Goal: Navigation & Orientation: Find specific page/section

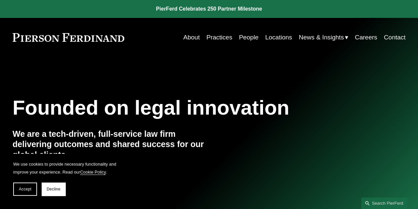
click at [188, 37] on link "About" at bounding box center [192, 37] width 17 height 13
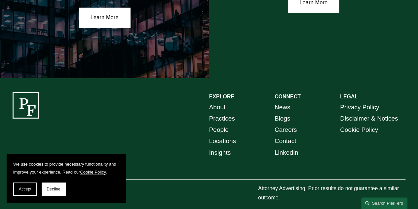
scroll to position [1161, 0]
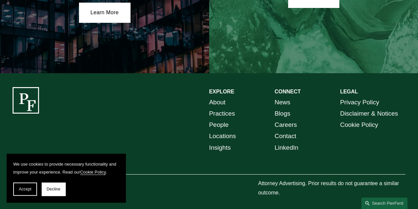
click at [216, 122] on link "People" at bounding box center [219, 124] width 20 height 11
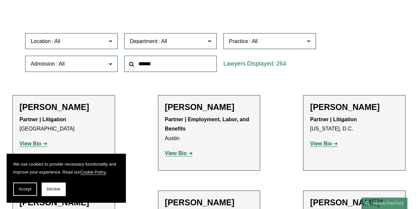
scroll to position [185, 0]
